Goal: Ask a question

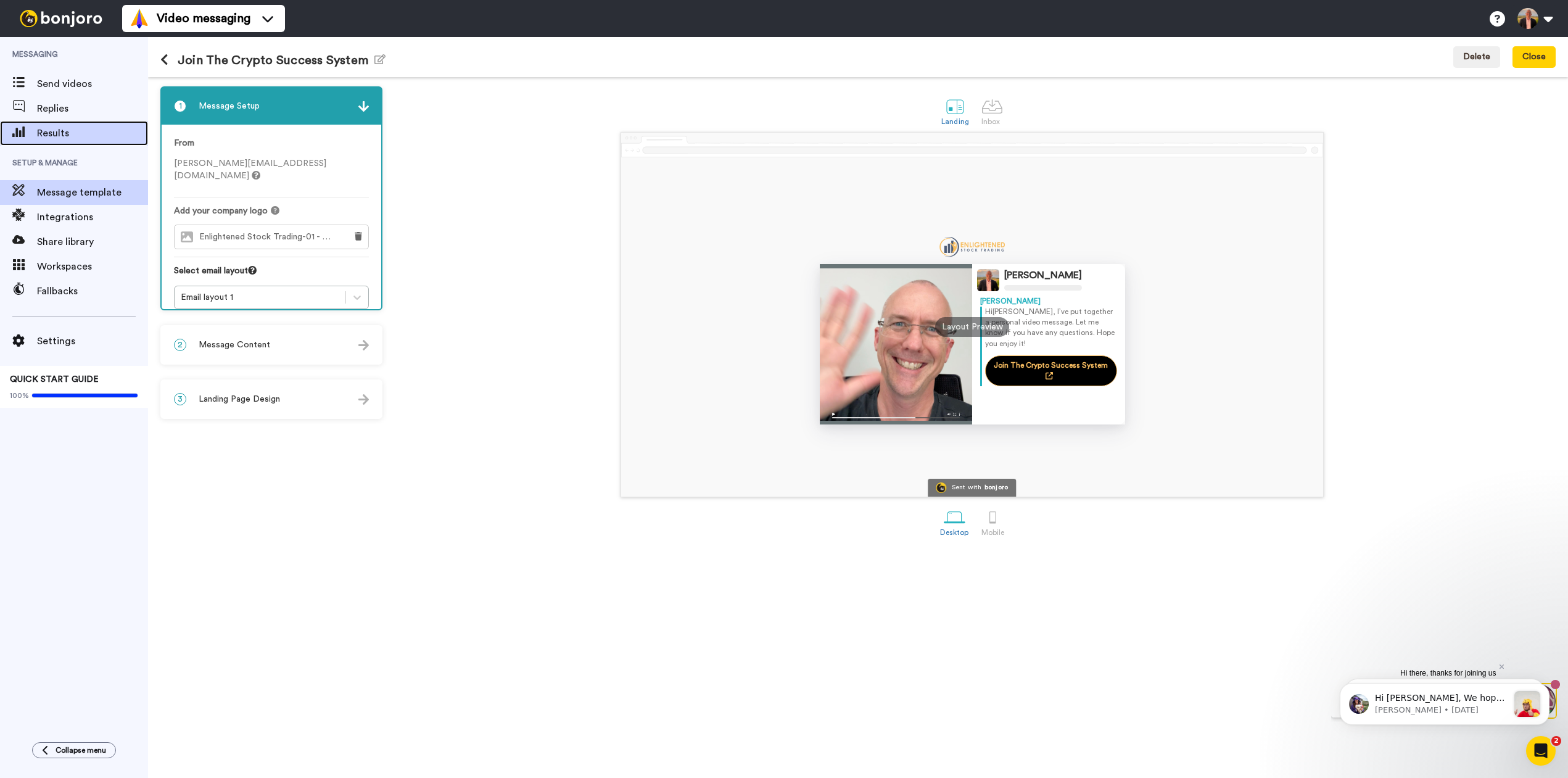
click at [47, 131] on span "Results" at bounding box center [92, 133] width 111 height 15
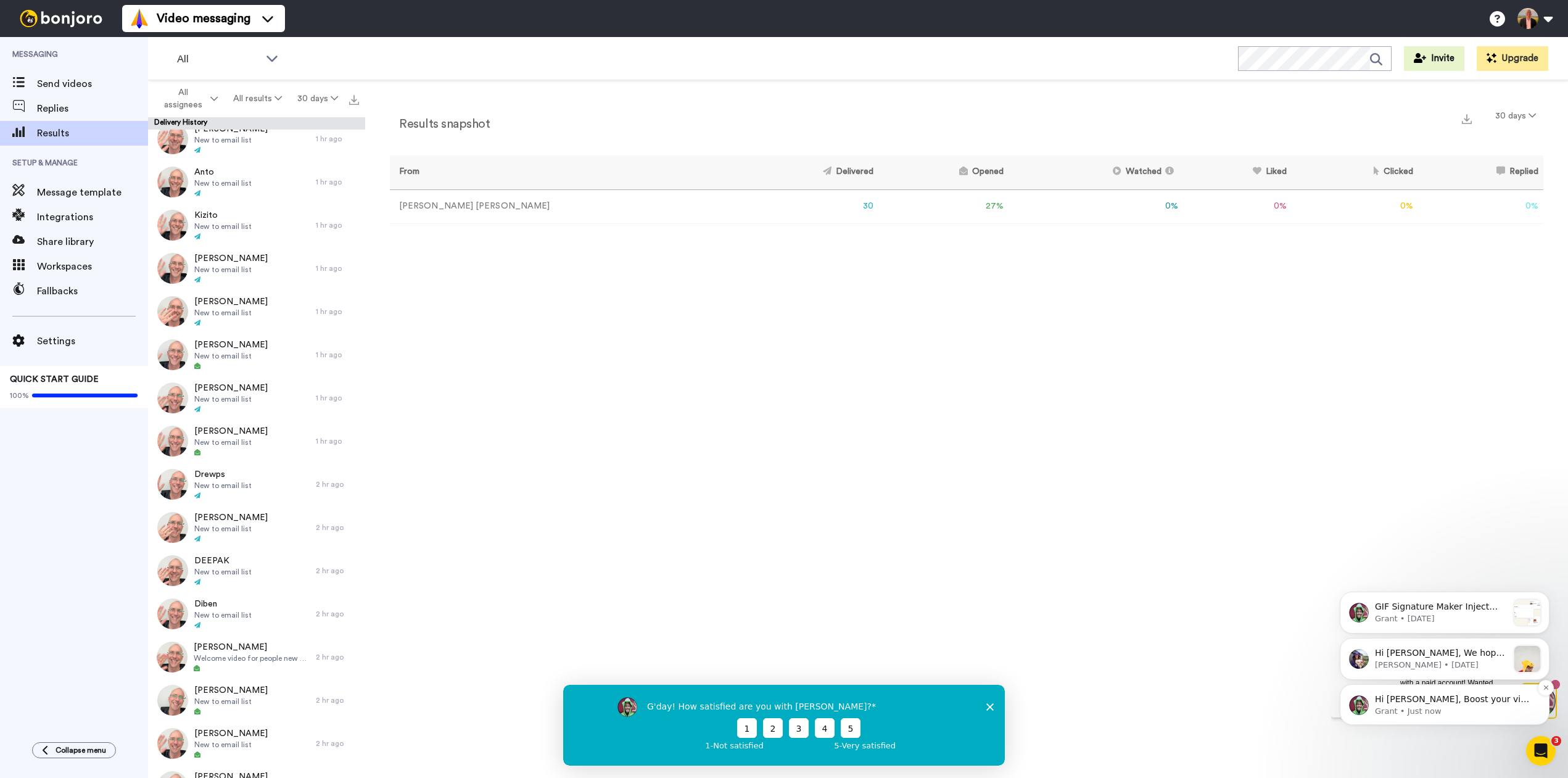
click at [1440, 700] on p "Hi Adrian, Boost your view rates with automatic re-sends of unviewed messages! …" at bounding box center [1454, 699] width 159 height 12
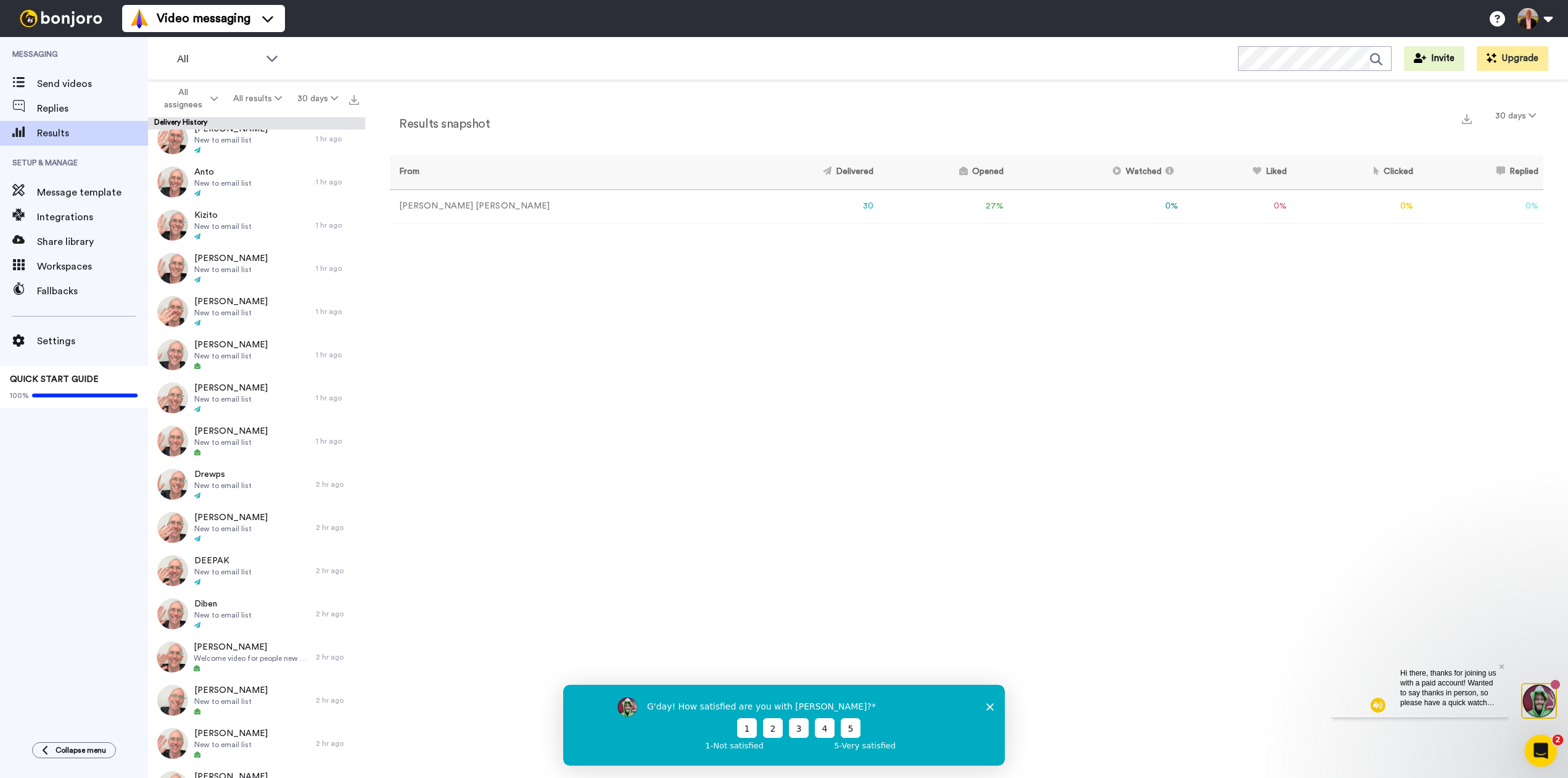
click at [1545, 746] on icon "Open Intercom Messenger" at bounding box center [1539, 749] width 20 height 20
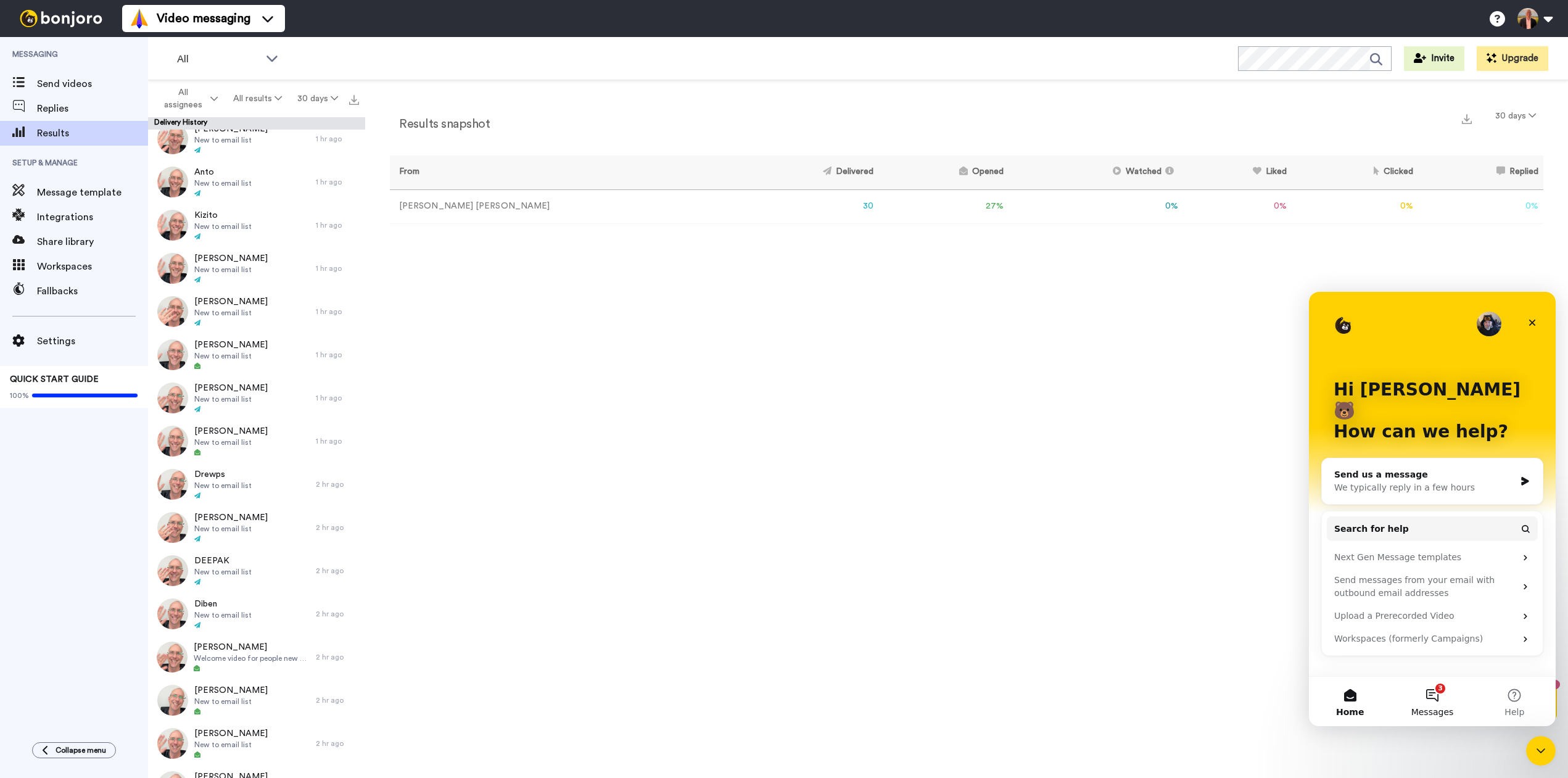
click at [1432, 693] on button "3 Messages" at bounding box center [1432, 702] width 82 height 49
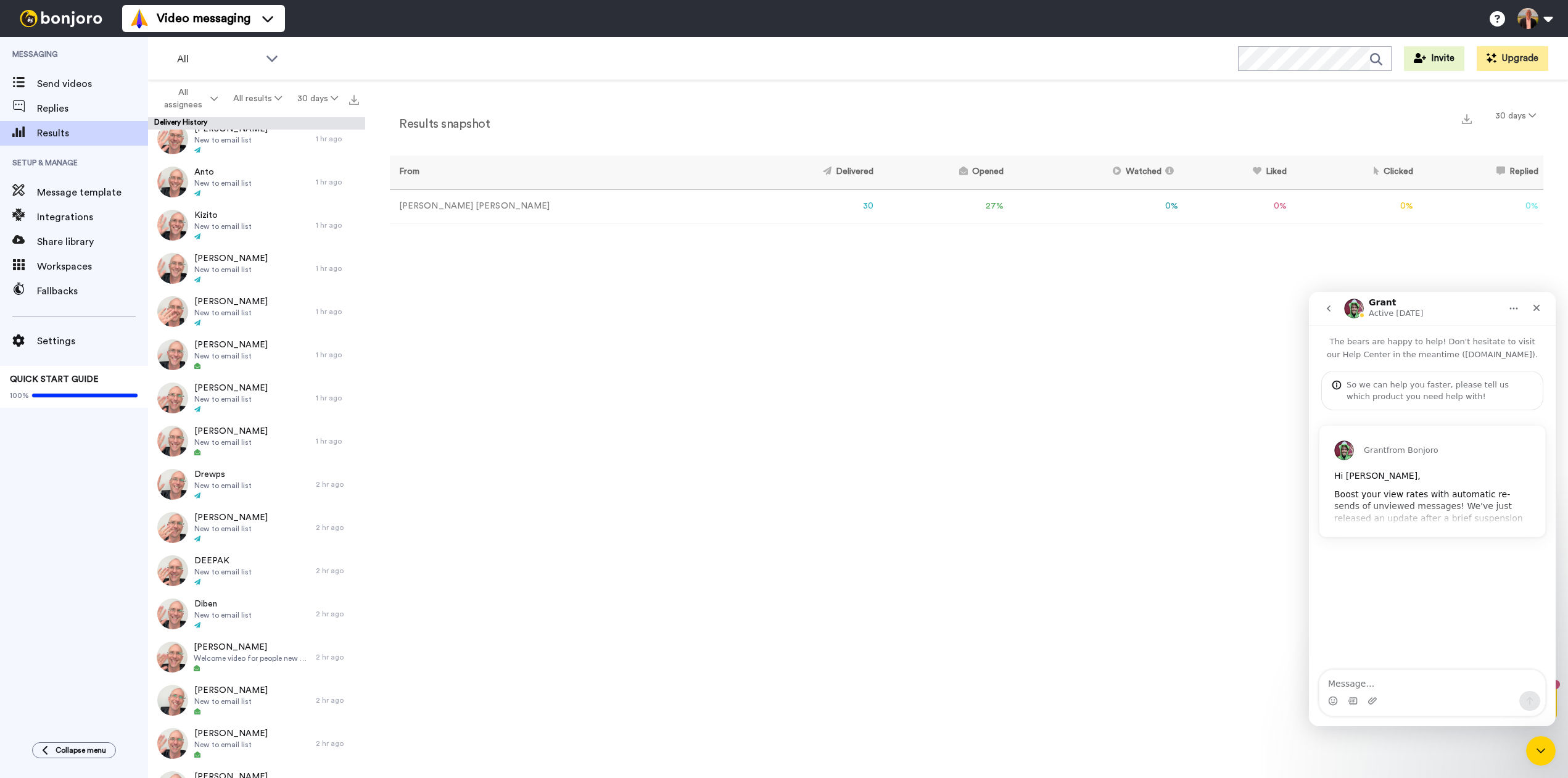
click at [1452, 501] on div "Grant from Bonjoro Hi Adrian, Boost your view rates with automatic re-sends of …" at bounding box center [1432, 481] width 225 height 111
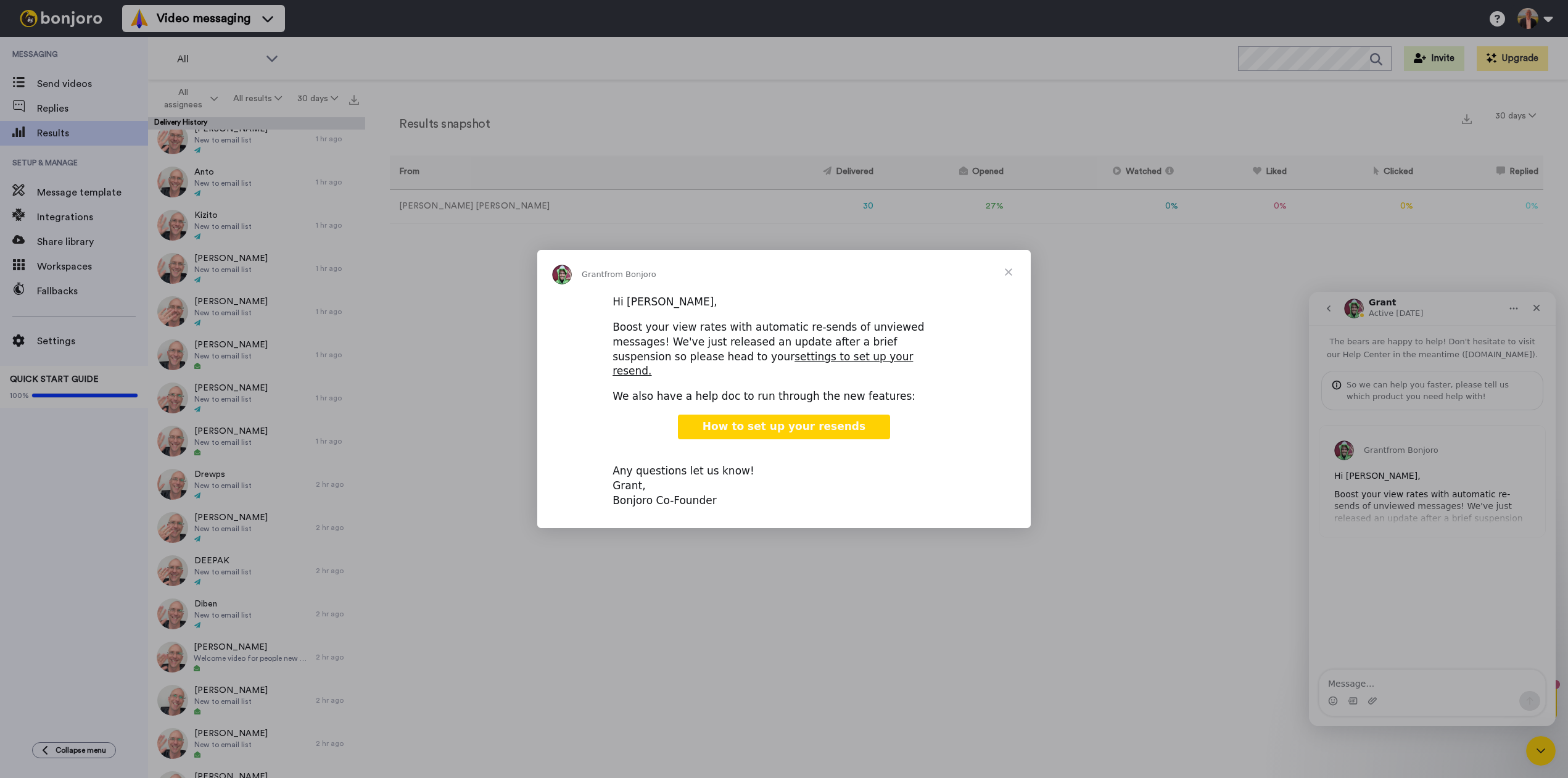
click at [792, 422] on span "How to set up your resends" at bounding box center [784, 426] width 163 height 12
click at [38, 509] on div "Intercom messenger" at bounding box center [784, 389] width 1568 height 778
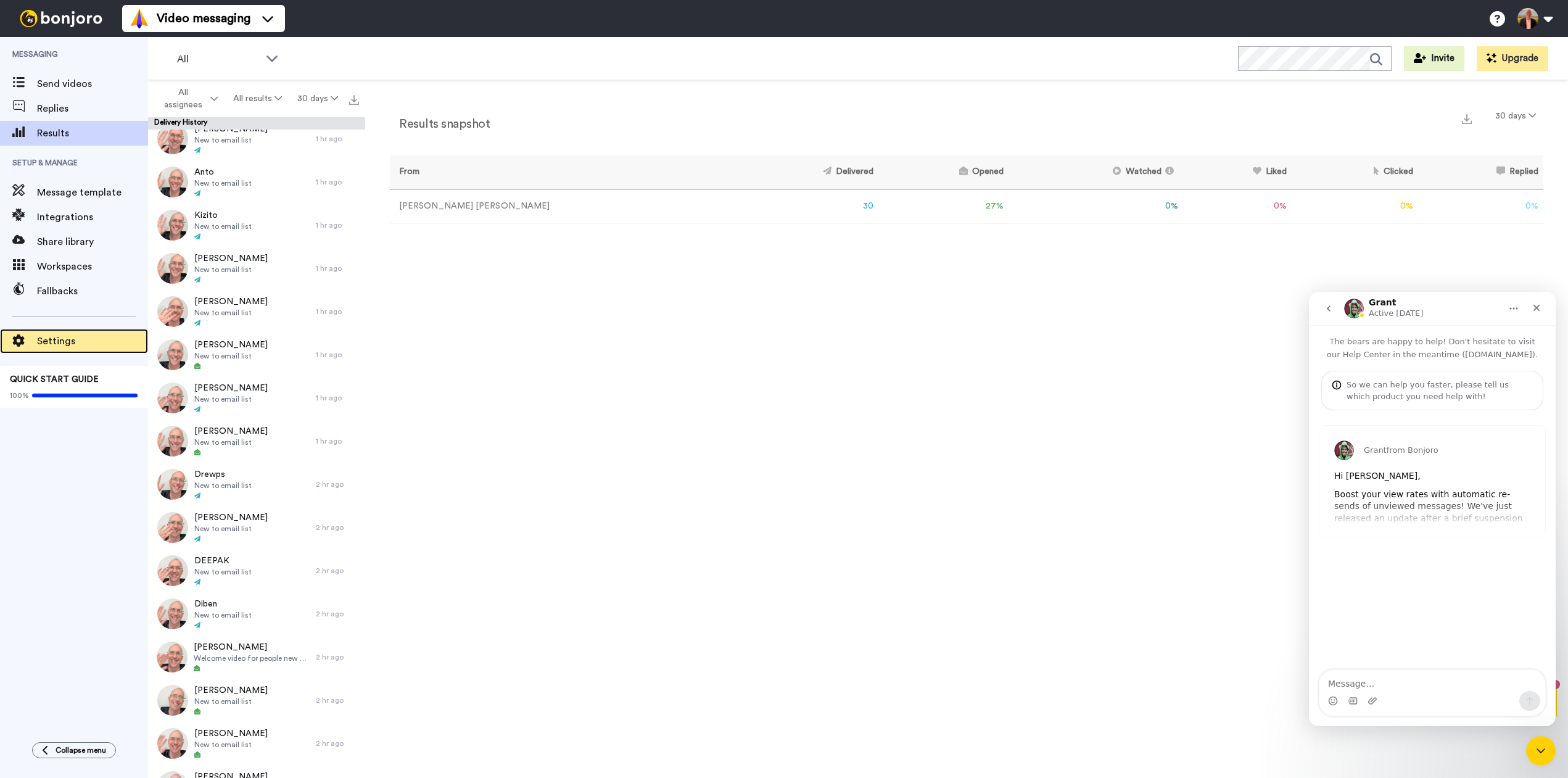
click at [55, 340] on span "Settings" at bounding box center [92, 341] width 111 height 15
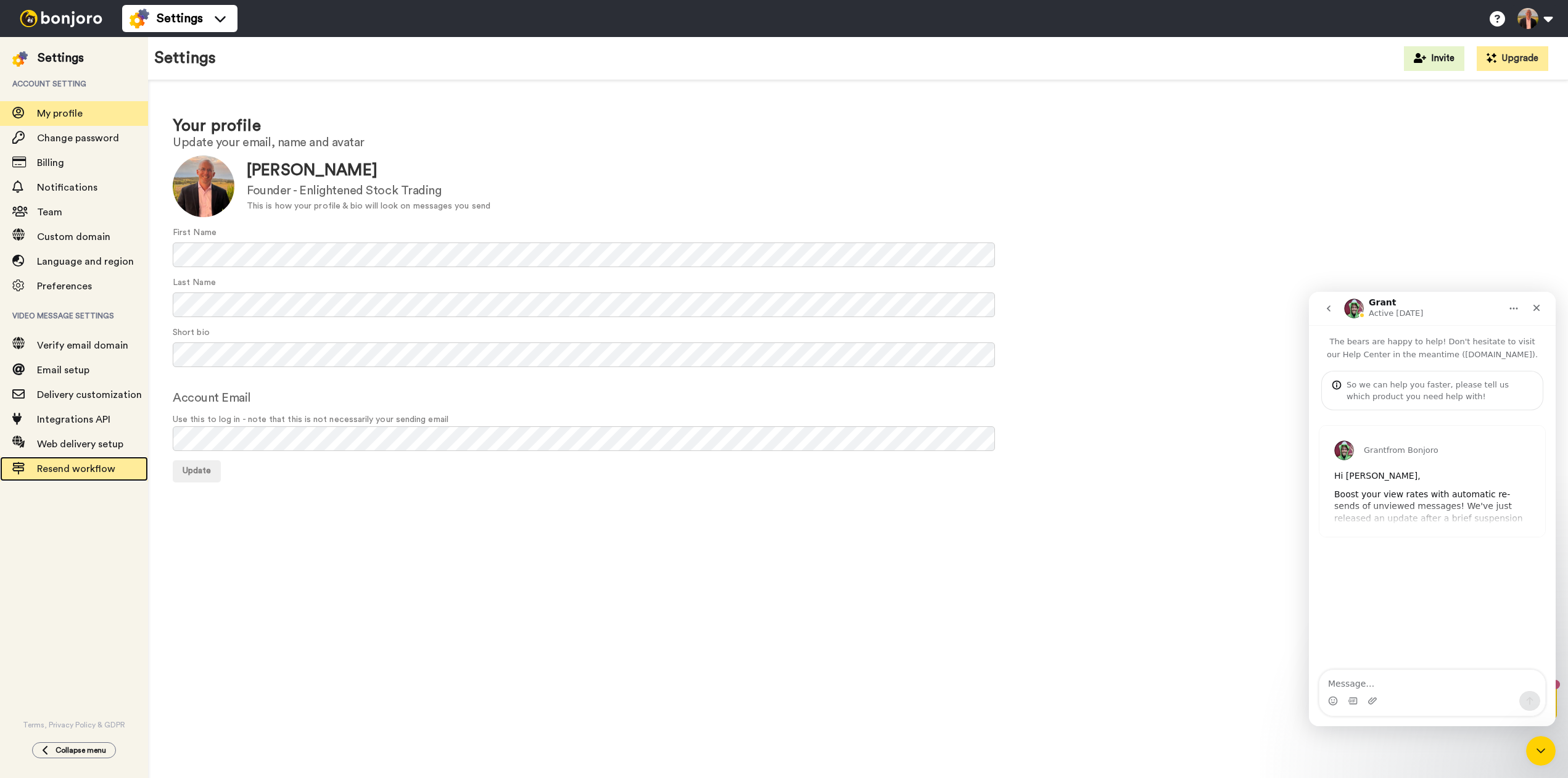
click at [68, 472] on span "Resend workflow" at bounding box center [76, 469] width 78 height 10
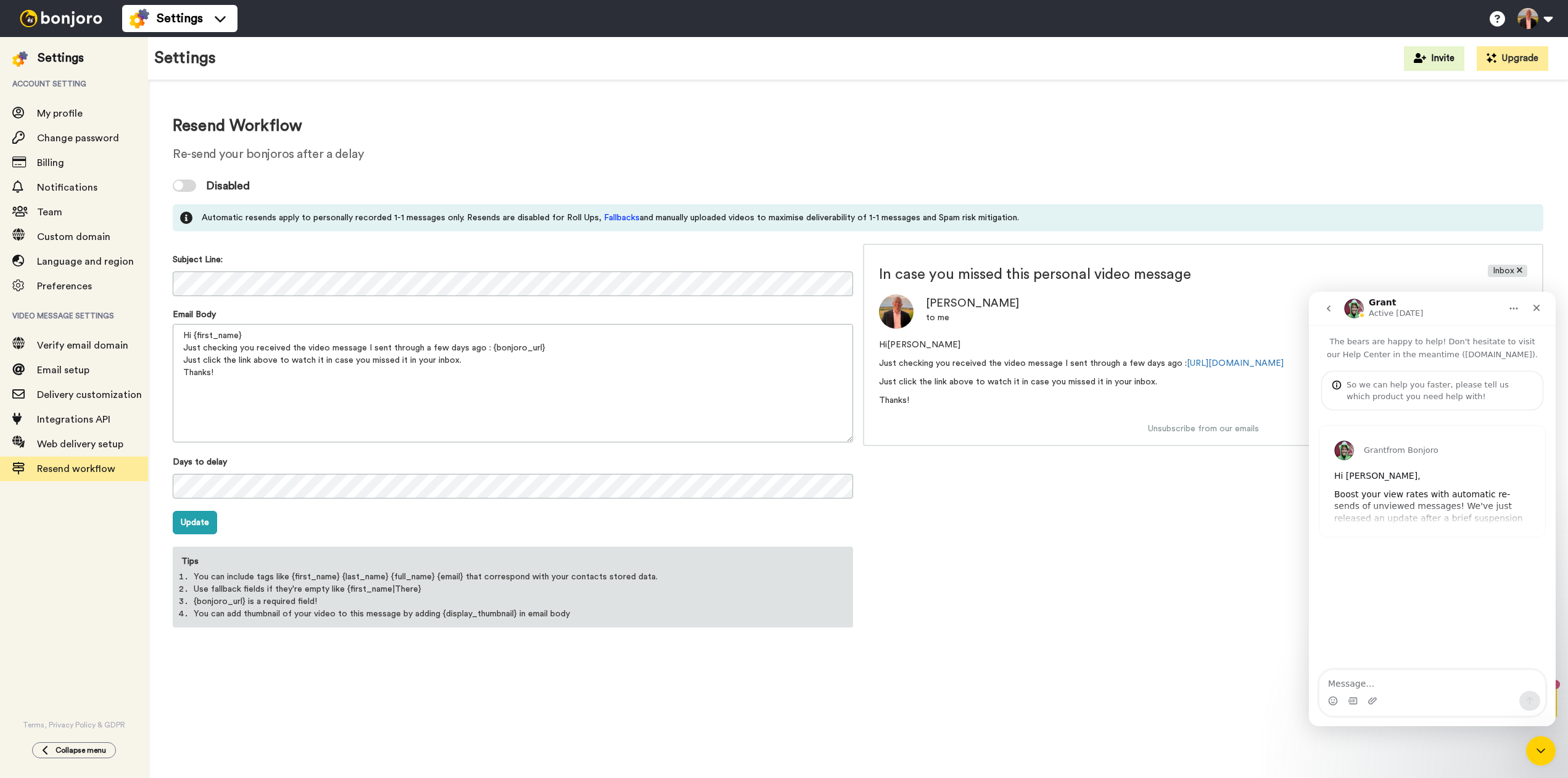
click at [1326, 306] on icon "go back" at bounding box center [1328, 308] width 10 height 10
click at [1332, 307] on icon "go back" at bounding box center [1328, 308] width 10 height 10
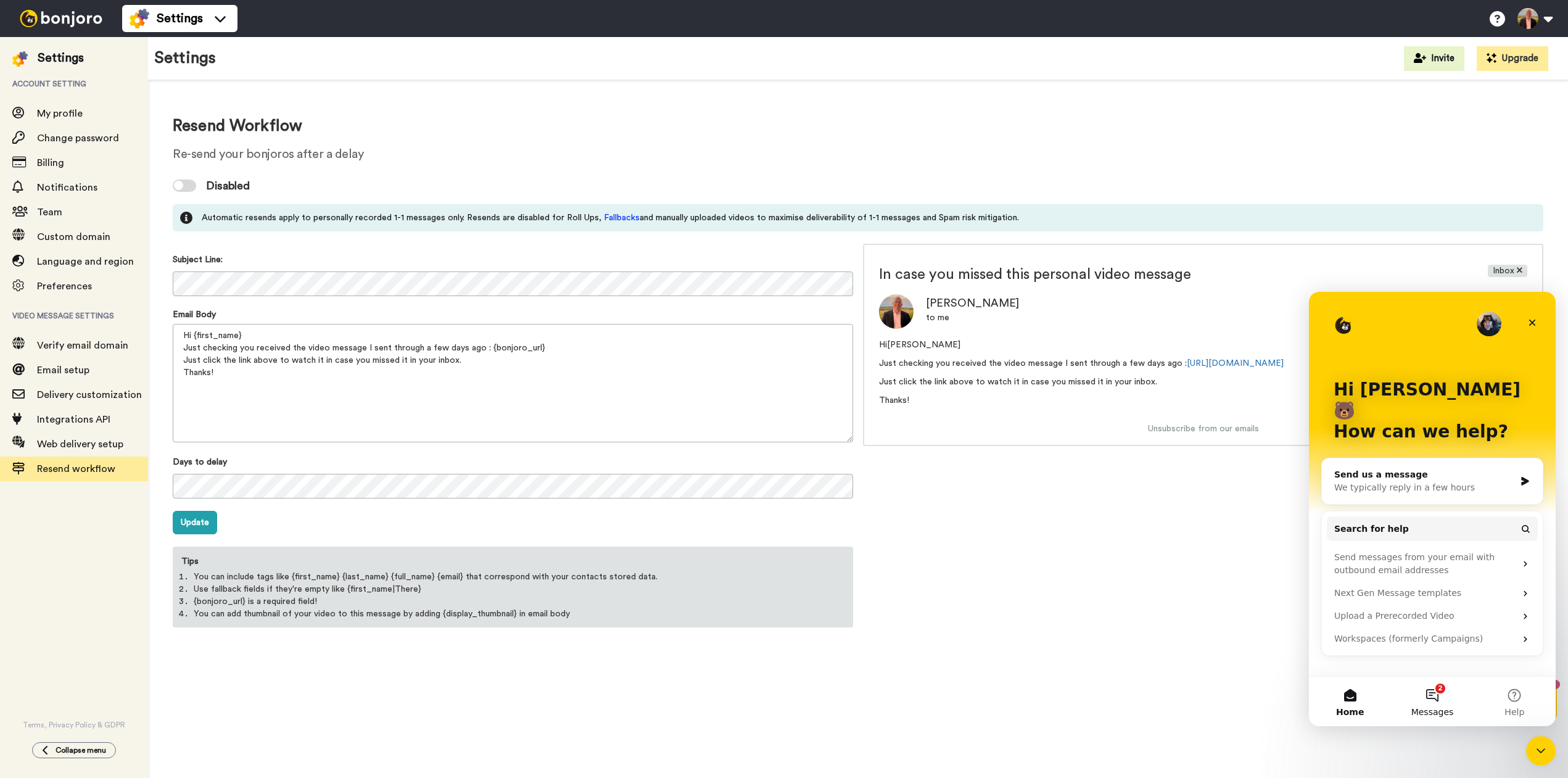
click at [1440, 690] on button "2 Messages" at bounding box center [1432, 702] width 82 height 49
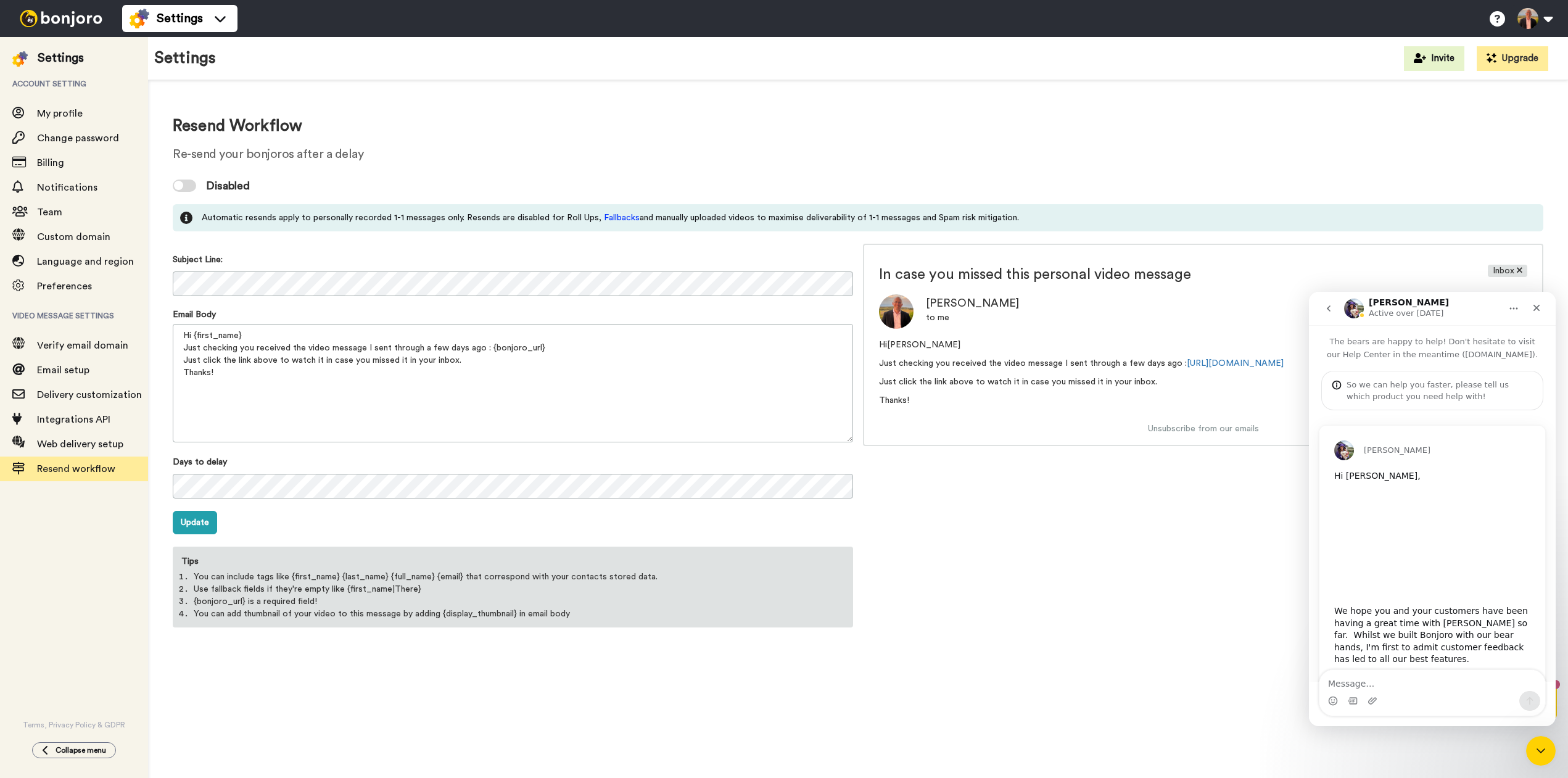
scroll to position [100, 0]
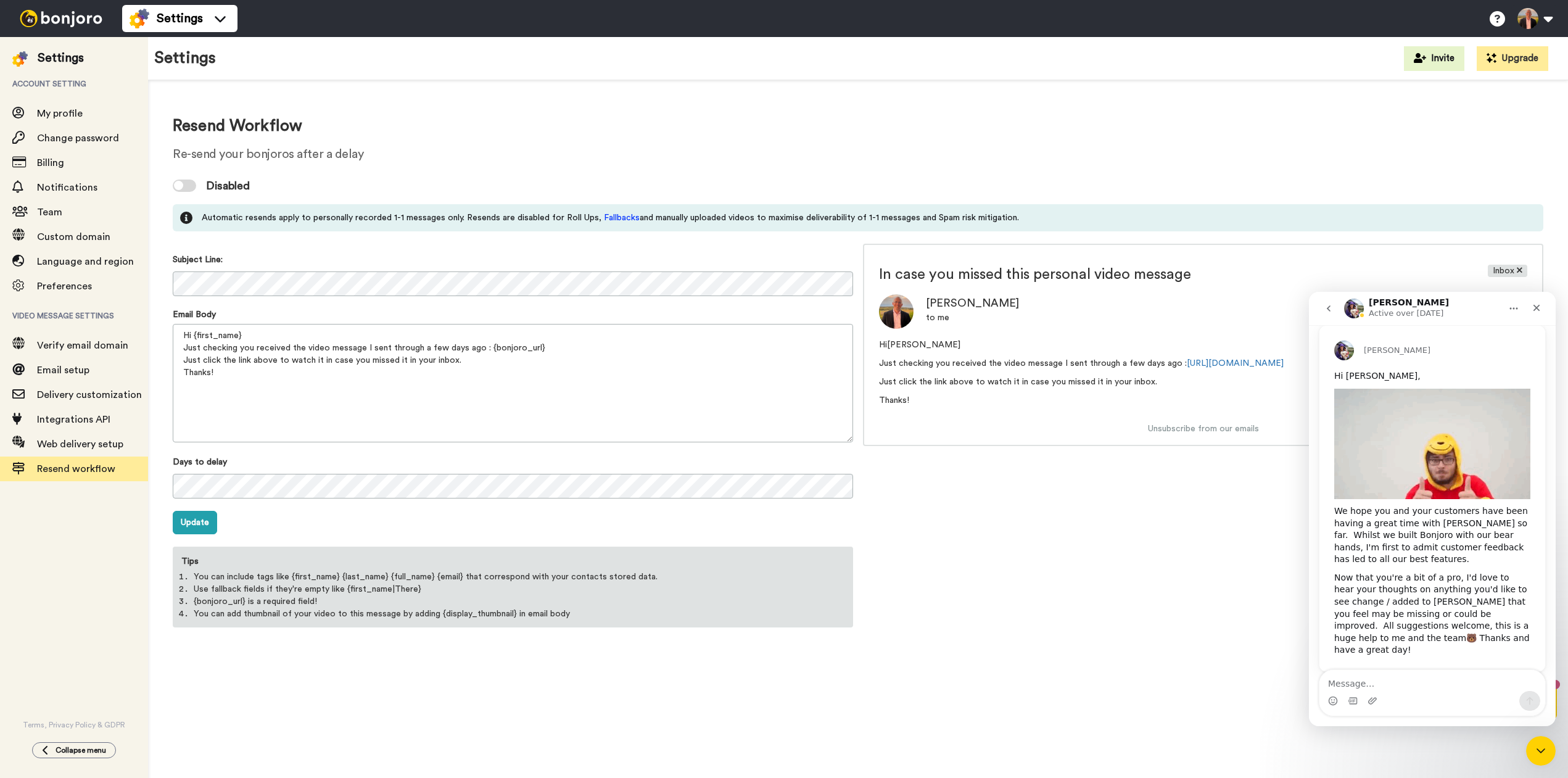
click at [1384, 686] on textarea "Message…" at bounding box center [1432, 681] width 225 height 21
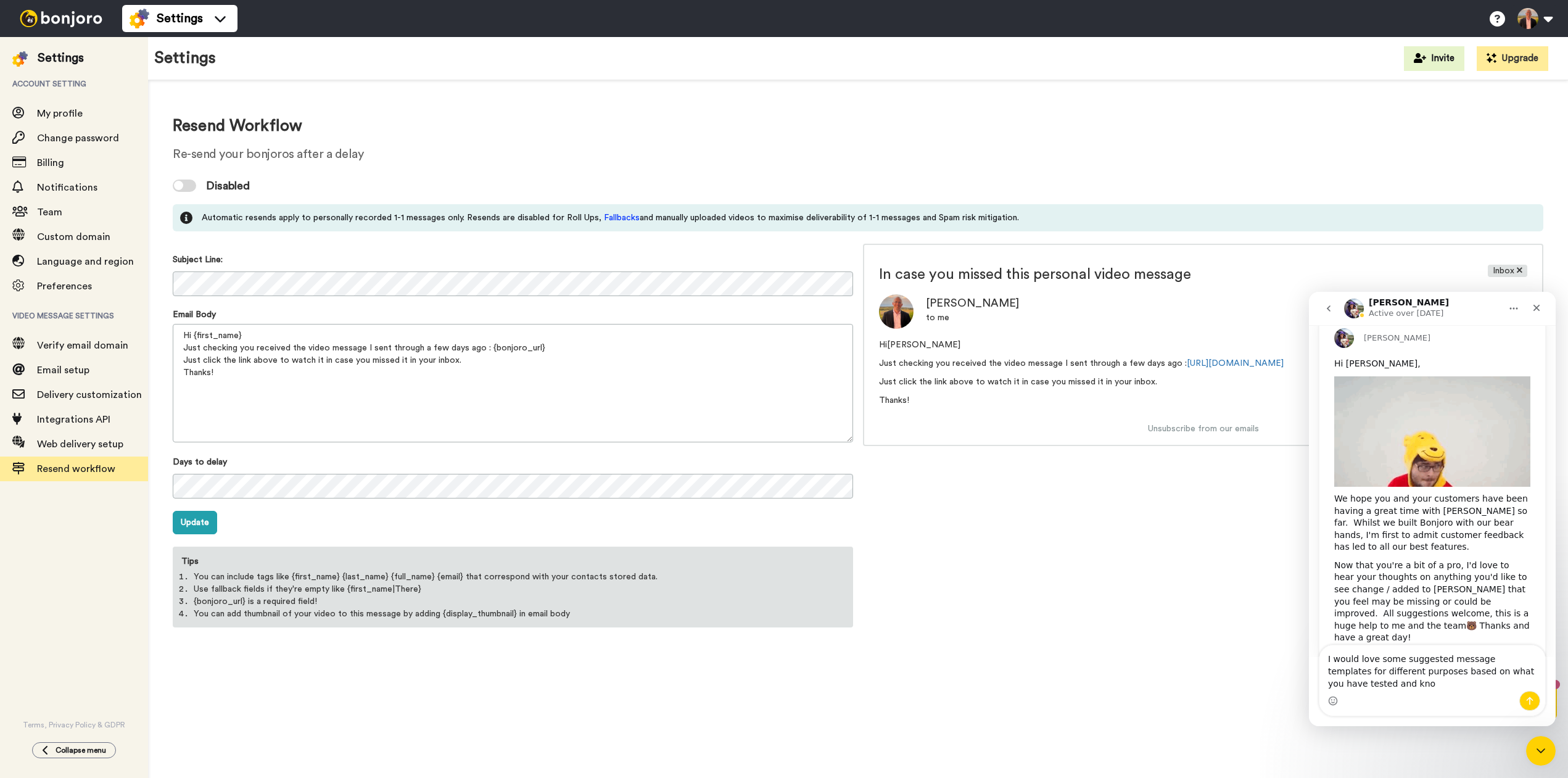
scroll to position [125, 0]
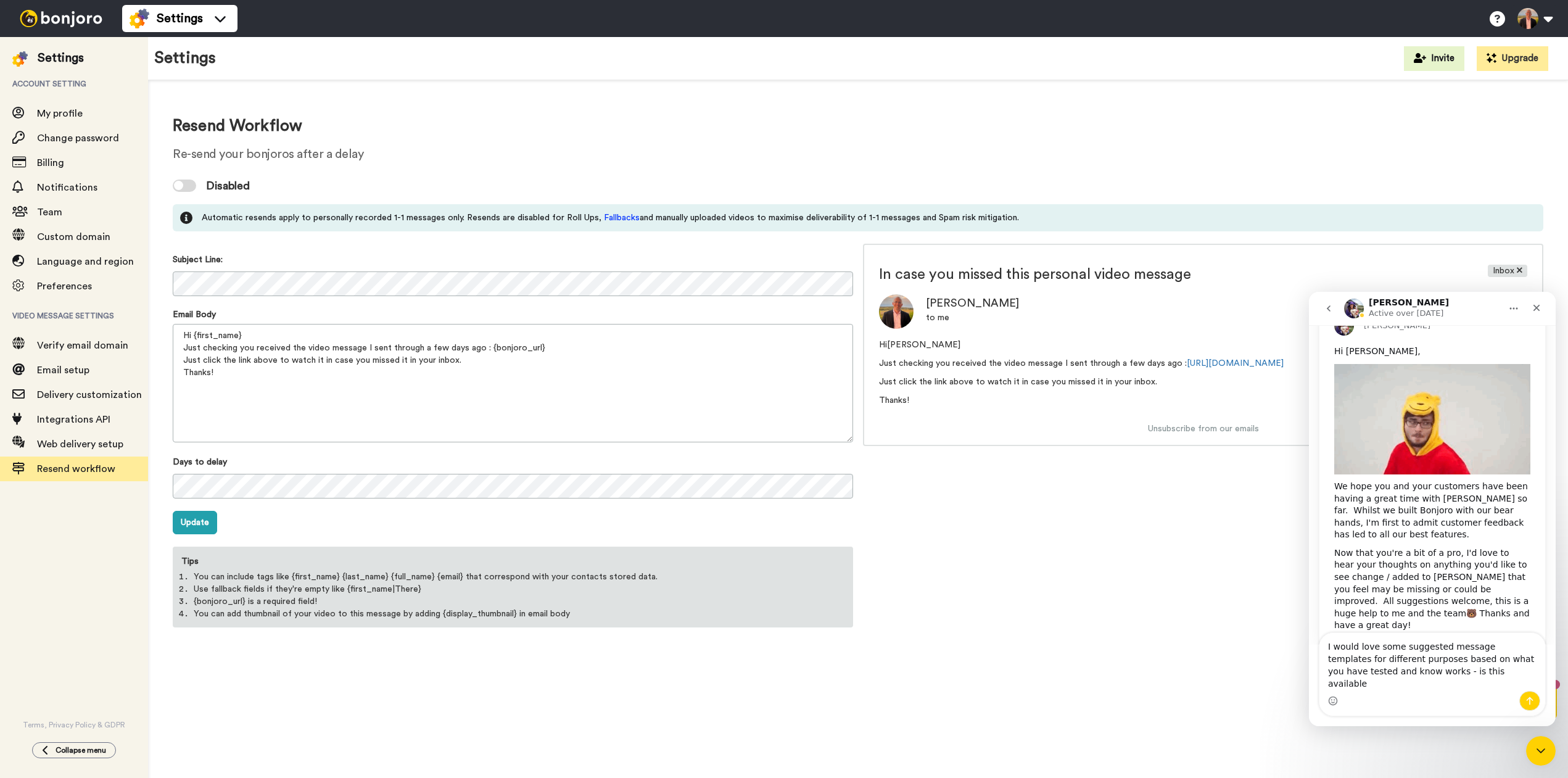
type textarea "I would love some suggested message templates for different purposes based on w…"
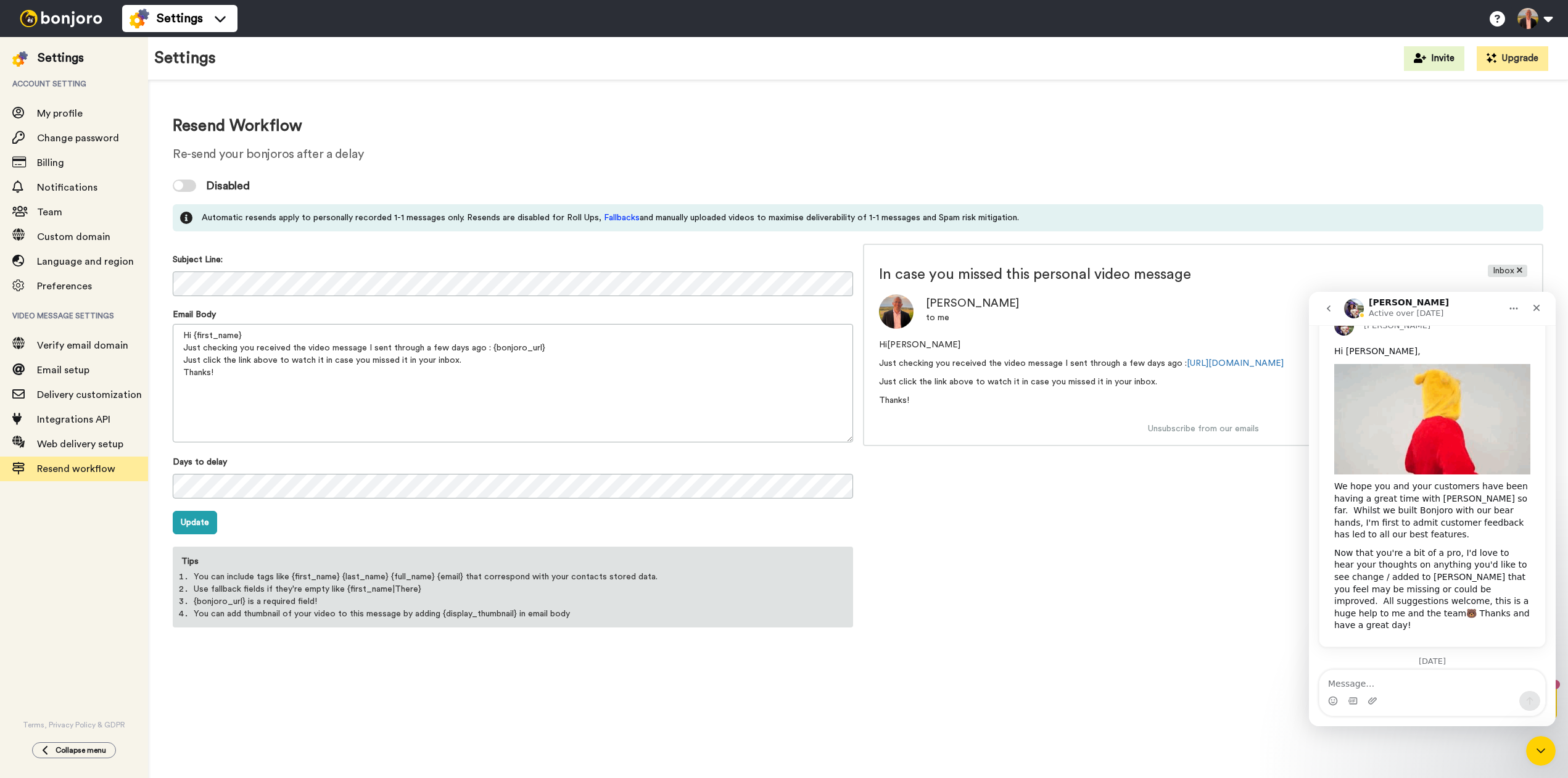
scroll to position [189, 0]
